Goal: Use online tool/utility: Utilize a website feature to perform a specific function

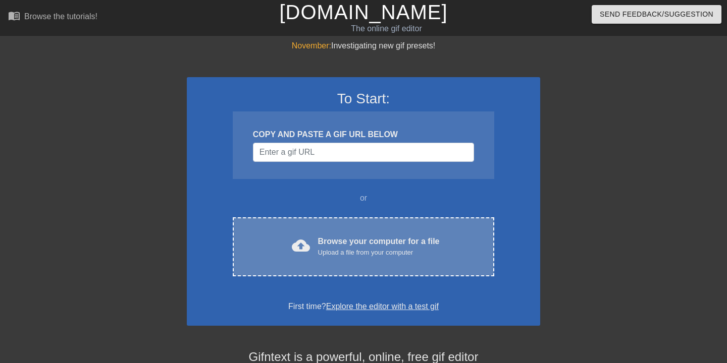
click at [318, 239] on div "Browse your computer for a file Upload a file from your computer" at bounding box center [379, 247] width 122 height 22
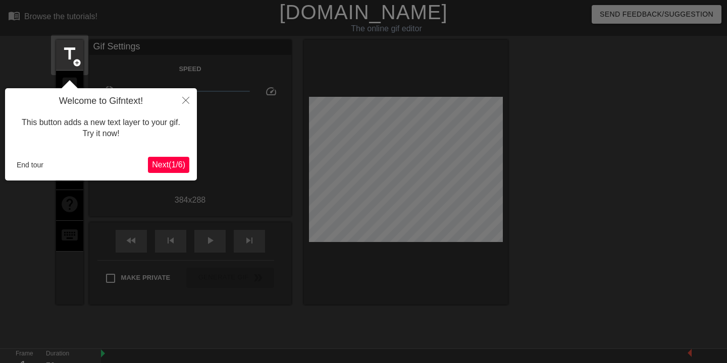
scroll to position [25, 0]
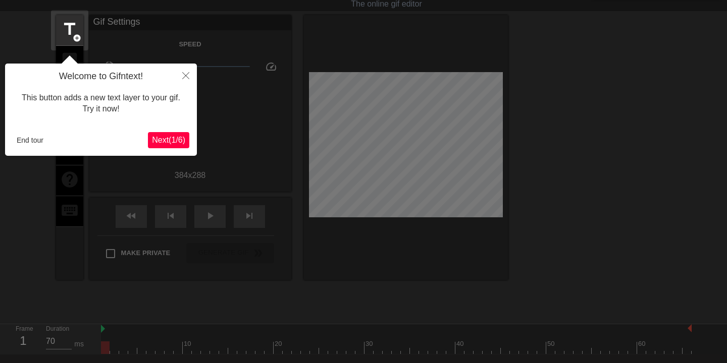
click at [184, 75] on icon "Close" at bounding box center [185, 75] width 7 height 7
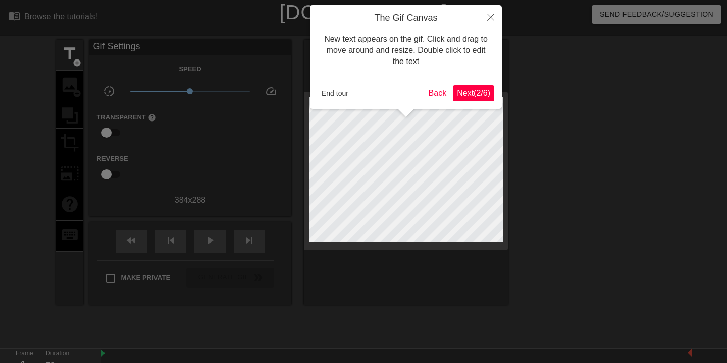
click at [476, 91] on span "Next ( 2 / 6 )" at bounding box center [473, 93] width 33 height 9
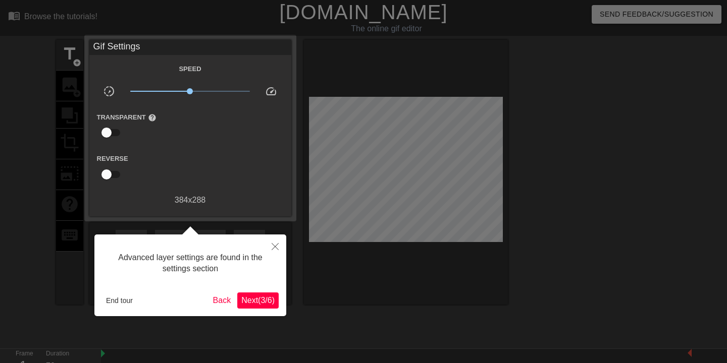
scroll to position [25, 0]
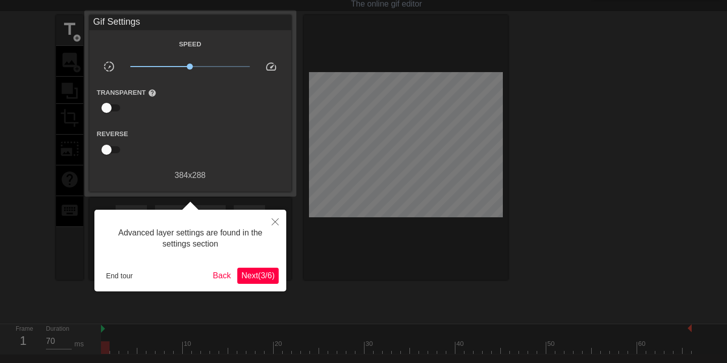
click at [263, 279] on span "Next ( 3 / 6 )" at bounding box center [257, 276] width 33 height 9
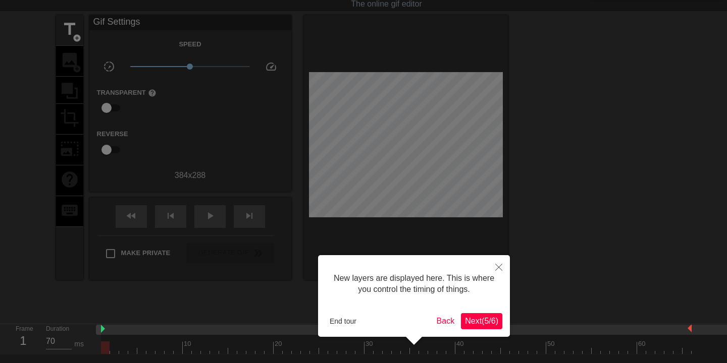
scroll to position [9, 0]
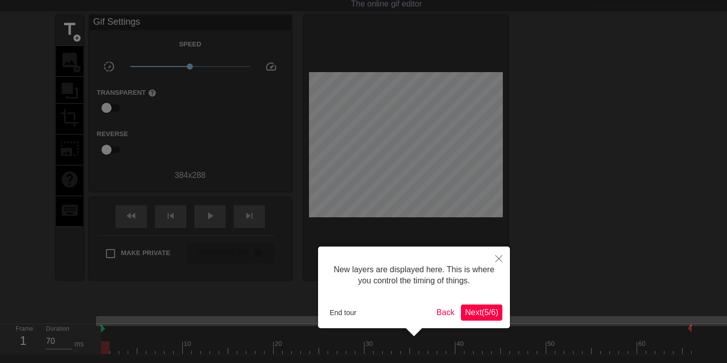
click at [475, 306] on button "Next ( 5 / 6 )" at bounding box center [481, 313] width 41 height 16
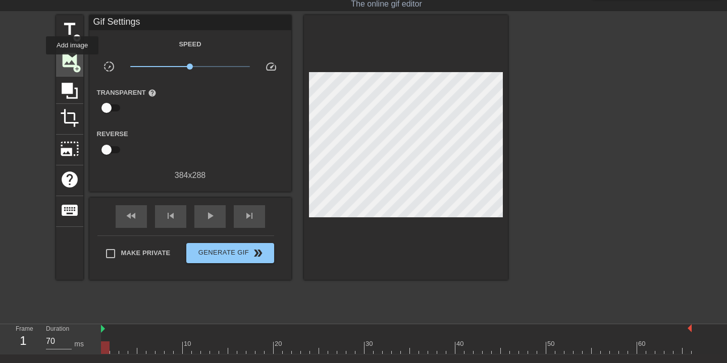
click at [73, 62] on span "image" at bounding box center [69, 59] width 19 height 19
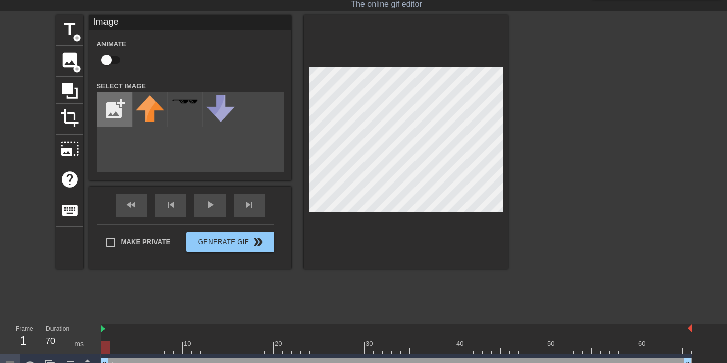
click at [116, 112] on input "file" at bounding box center [114, 109] width 34 height 34
type input "C:\fakepath\Screenshot [DATE] 9.37.23 AM.png"
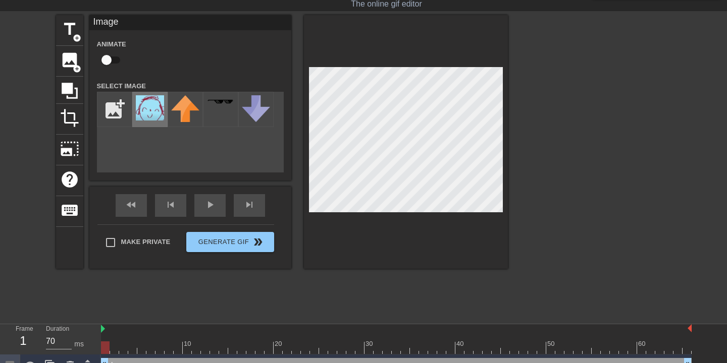
click at [145, 103] on img at bounding box center [150, 107] width 28 height 25
click at [114, 183] on div "Image Animate Select Image add_photo_alternate fast_rewind skip_previous play_a…" at bounding box center [190, 142] width 202 height 254
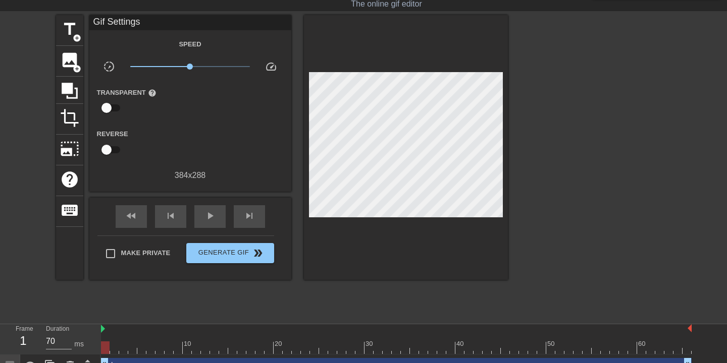
click at [188, 194] on div "Gif Settings Speed slow_motion_video x1.00 speed Transparent help Reverse 384 x…" at bounding box center [190, 147] width 202 height 265
click at [223, 219] on div "play_arrow" at bounding box center [209, 216] width 31 height 23
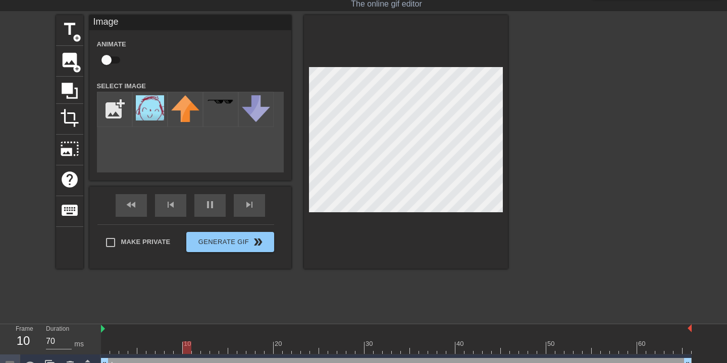
click at [107, 59] on input "checkbox" at bounding box center [107, 59] width 58 height 19
checkbox input "true"
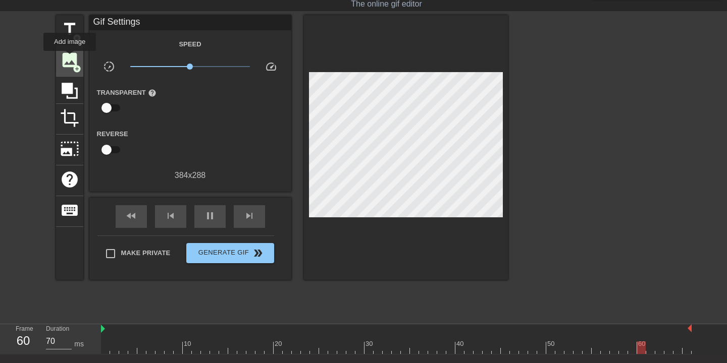
click at [70, 58] on span "image" at bounding box center [69, 59] width 19 height 19
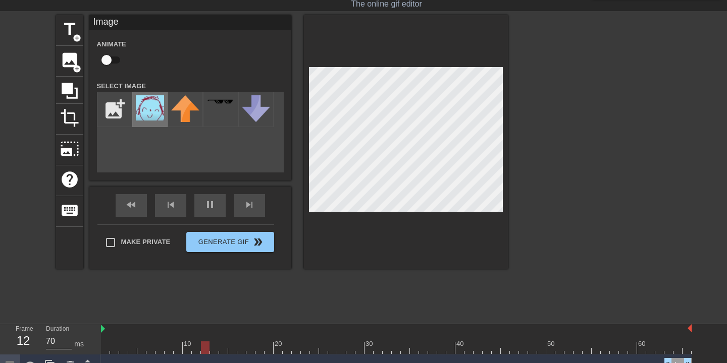
click at [152, 103] on img at bounding box center [150, 107] width 28 height 25
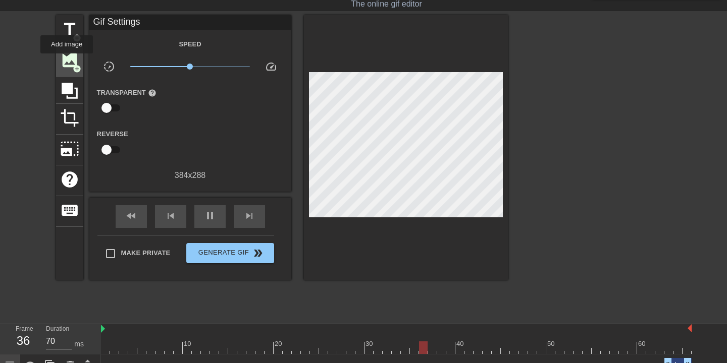
click at [67, 61] on span "image" at bounding box center [69, 59] width 19 height 19
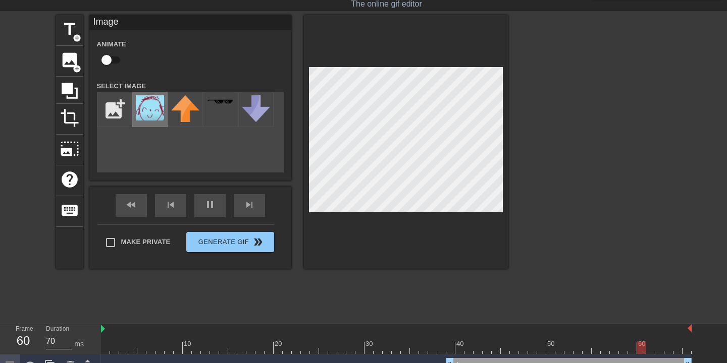
click at [151, 115] on img at bounding box center [150, 107] width 28 height 25
